Goal: Understand site structure: Grasp the organization and layout of the website

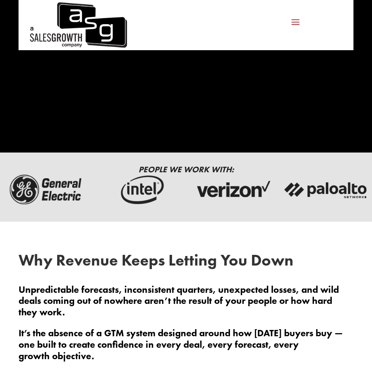
scroll to position [316, 0]
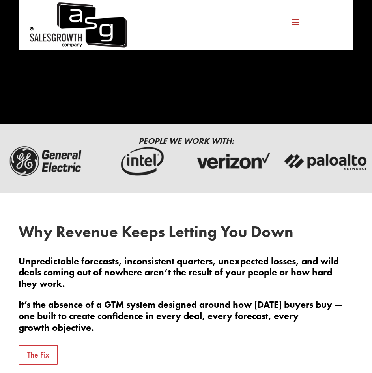
drag, startPoint x: 212, startPoint y: 174, endPoint x: 117, endPoint y: 181, distance: 95.0
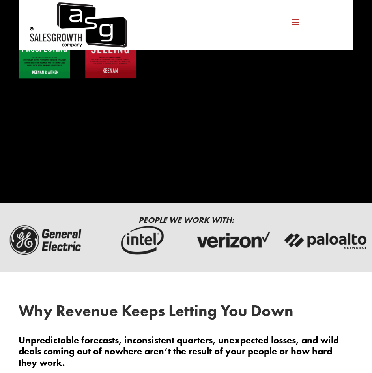
scroll to position [0, 0]
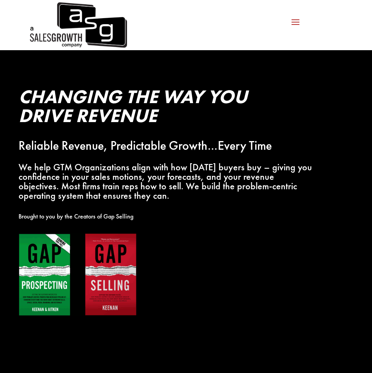
click at [174, 30] on div "Problem Centric™ Problem Centric™ OS Problem Identification Chart Sales Trainin…" at bounding box center [225, 25] width 181 height 13
click at [295, 23] on span at bounding box center [295, 21] width 13 height 13
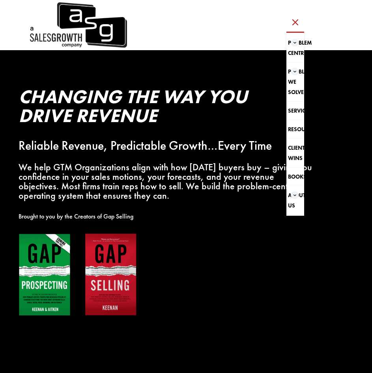
click at [295, 23] on span at bounding box center [295, 21] width 13 height 13
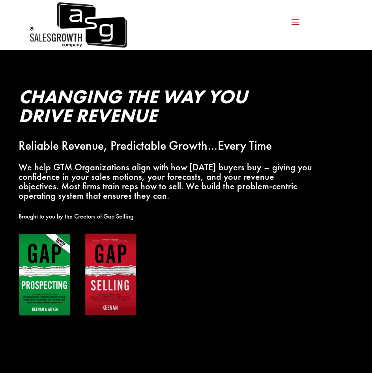
click at [288, 30] on div "Problem Centric™ Problem Centric™ OS Problem Identification Chart Sales Trainin…" at bounding box center [295, 25] width 17 height 13
click at [298, 22] on span at bounding box center [295, 21] width 13 height 13
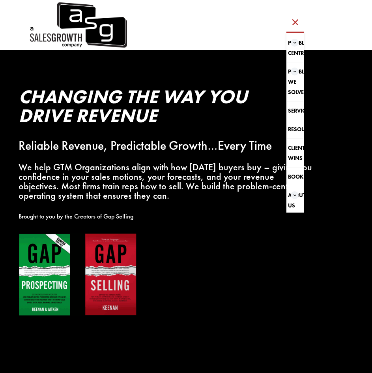
click at [315, 26] on div "Problem Centric™ Problem Centric™ OS Problem Identification Chart Sales Trainin…" at bounding box center [225, 25] width 181 height 13
click at [297, 22] on span at bounding box center [295, 21] width 13 height 13
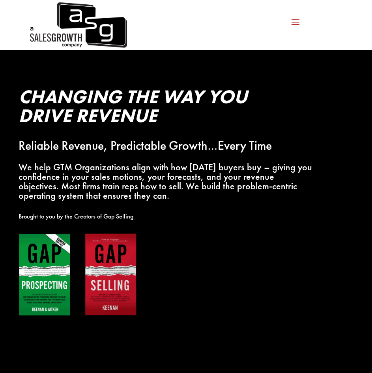
click at [297, 21] on span at bounding box center [295, 21] width 13 height 13
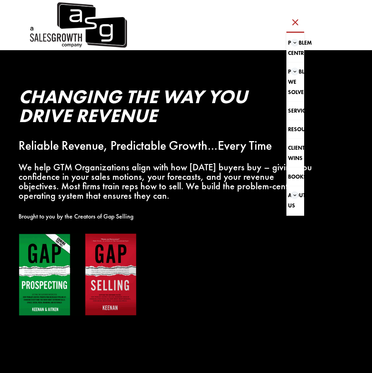
click at [297, 21] on span at bounding box center [295, 21] width 13 height 13
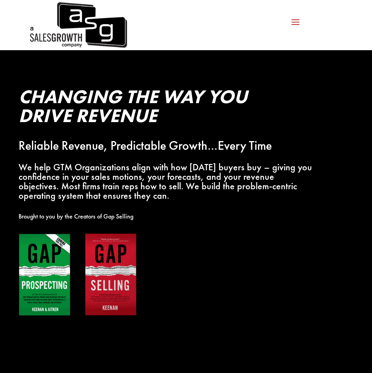
click at [298, 21] on span at bounding box center [295, 21] width 13 height 13
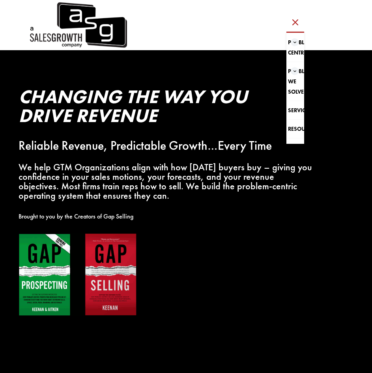
click at [315, 23] on div "Problem Centric™ Problem Centric™ OS Problem Identification Chart Sales Trainin…" at bounding box center [225, 25] width 181 height 13
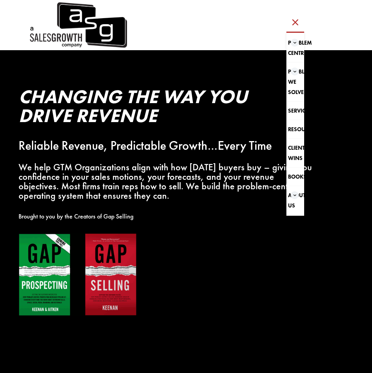
click at [300, 23] on span at bounding box center [295, 21] width 13 height 13
click at [325, 23] on div "Problem Centric™ Problem Centric™ OS Problem Identification Chart Sales Trainin…" at bounding box center [186, 25] width 335 height 50
